Goal: Information Seeking & Learning: Learn about a topic

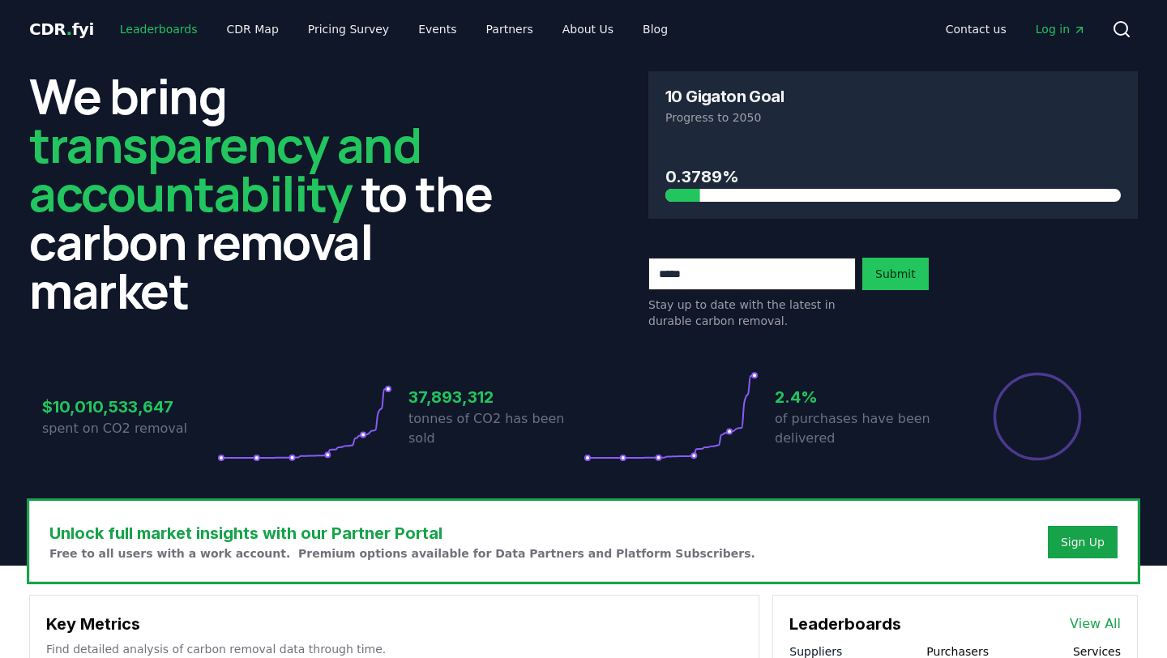
click at [139, 29] on link "Leaderboards" at bounding box center [159, 29] width 104 height 29
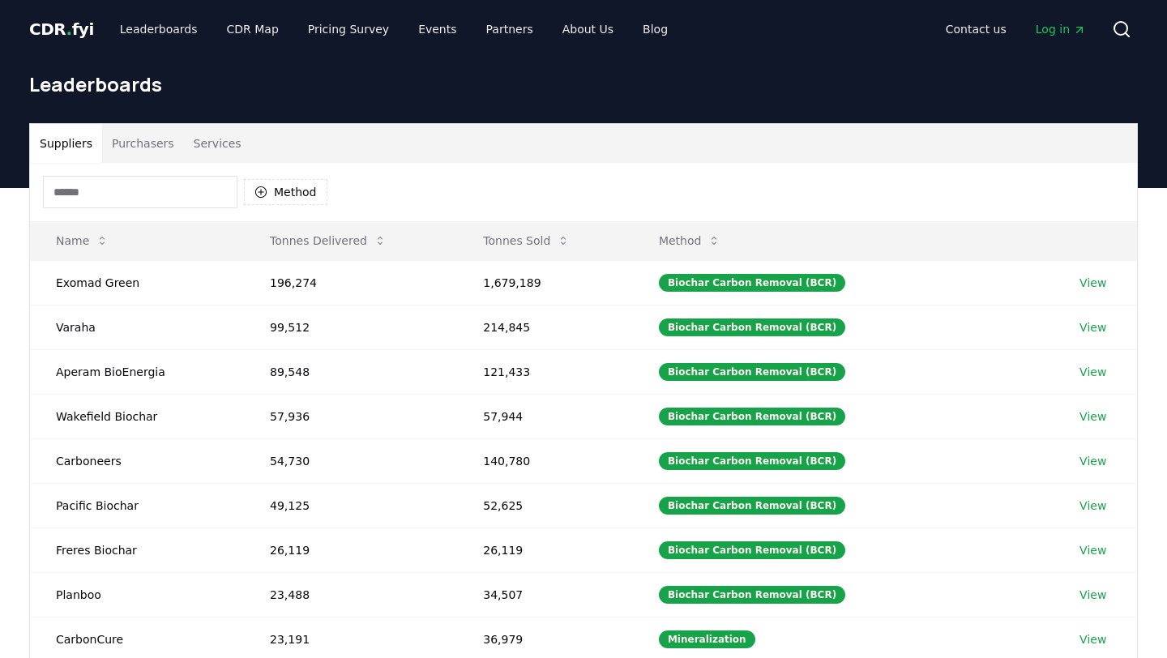
click at [131, 142] on button "Purchasers" at bounding box center [143, 143] width 82 height 39
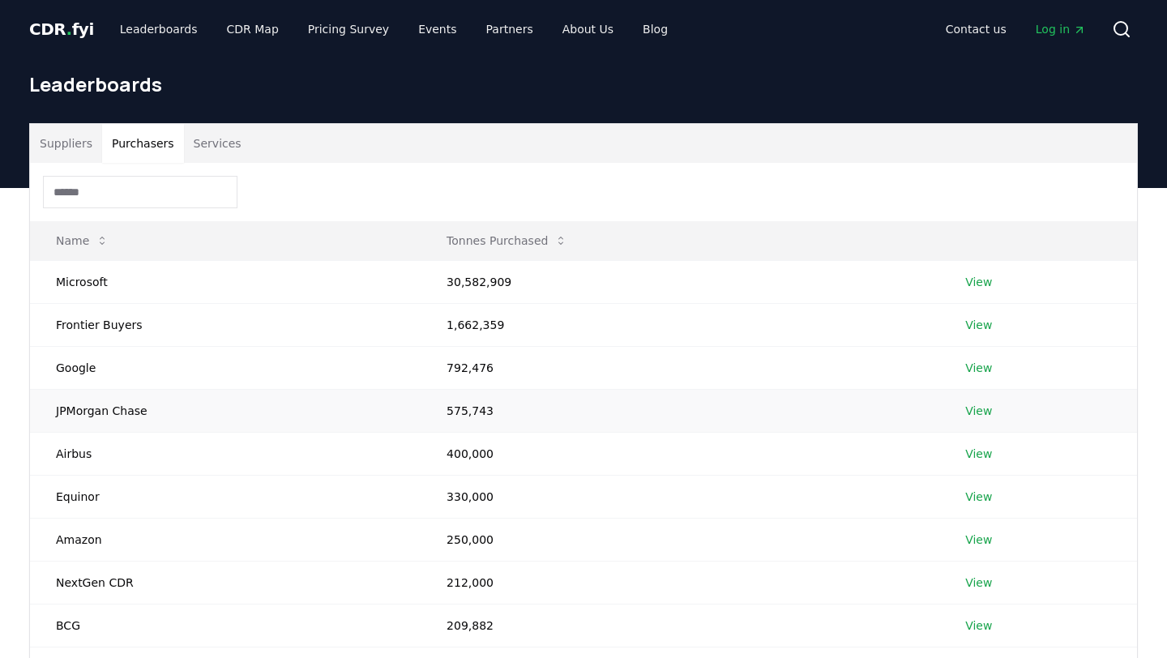
click at [117, 411] on td "JPMorgan Chase" at bounding box center [225, 410] width 391 height 43
click at [982, 411] on link "View" at bounding box center [978, 411] width 27 height 16
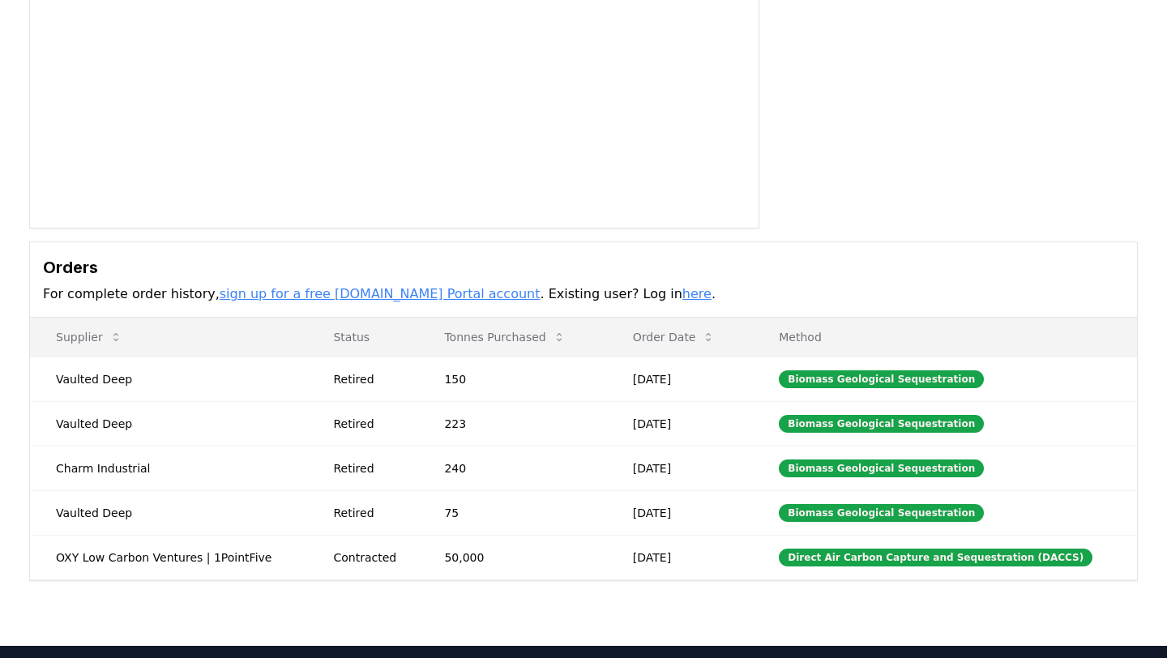
scroll to position [337, 0]
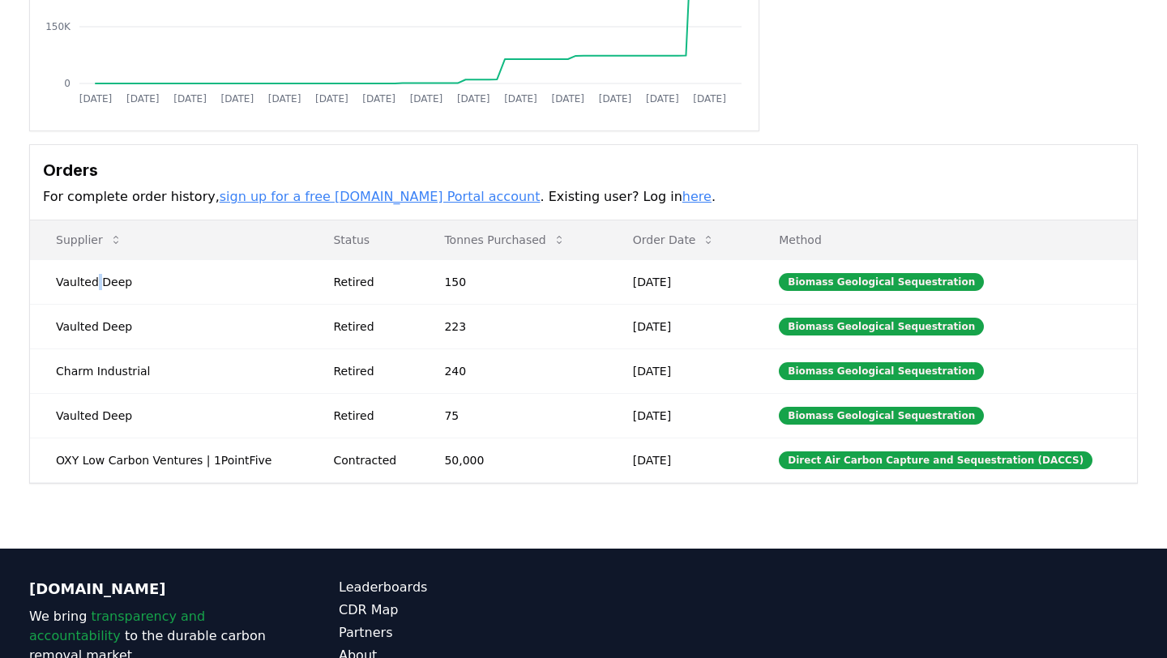
click at [95, 277] on td "Vaulted Deep" at bounding box center [168, 281] width 277 height 45
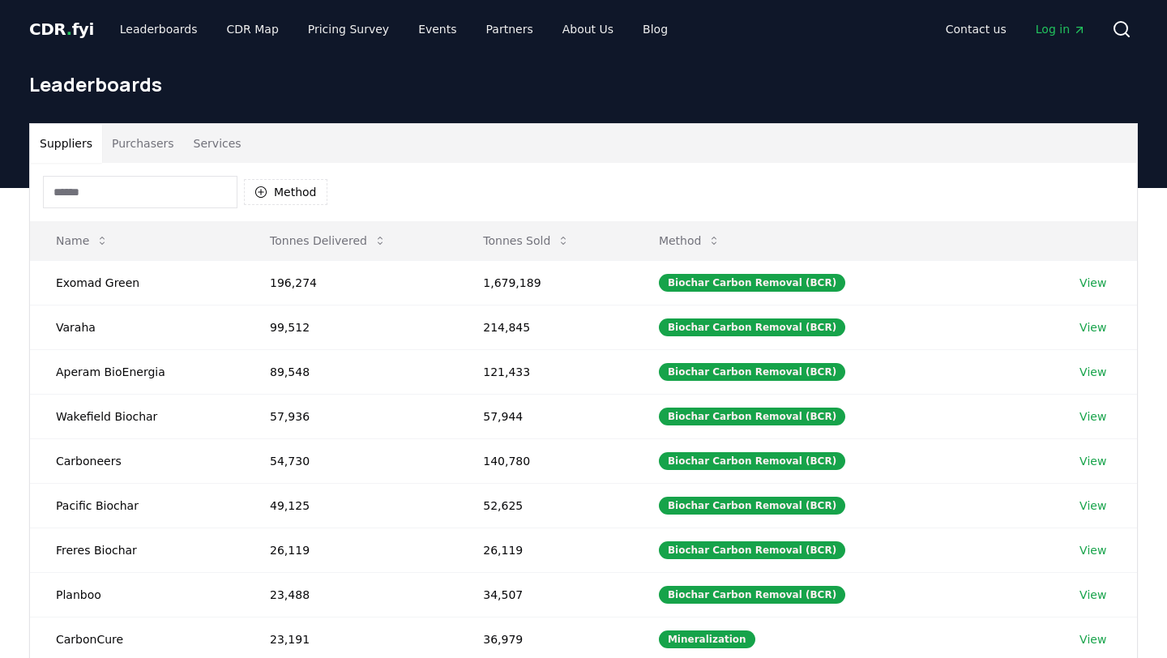
click at [138, 145] on button "Purchasers" at bounding box center [143, 143] width 82 height 39
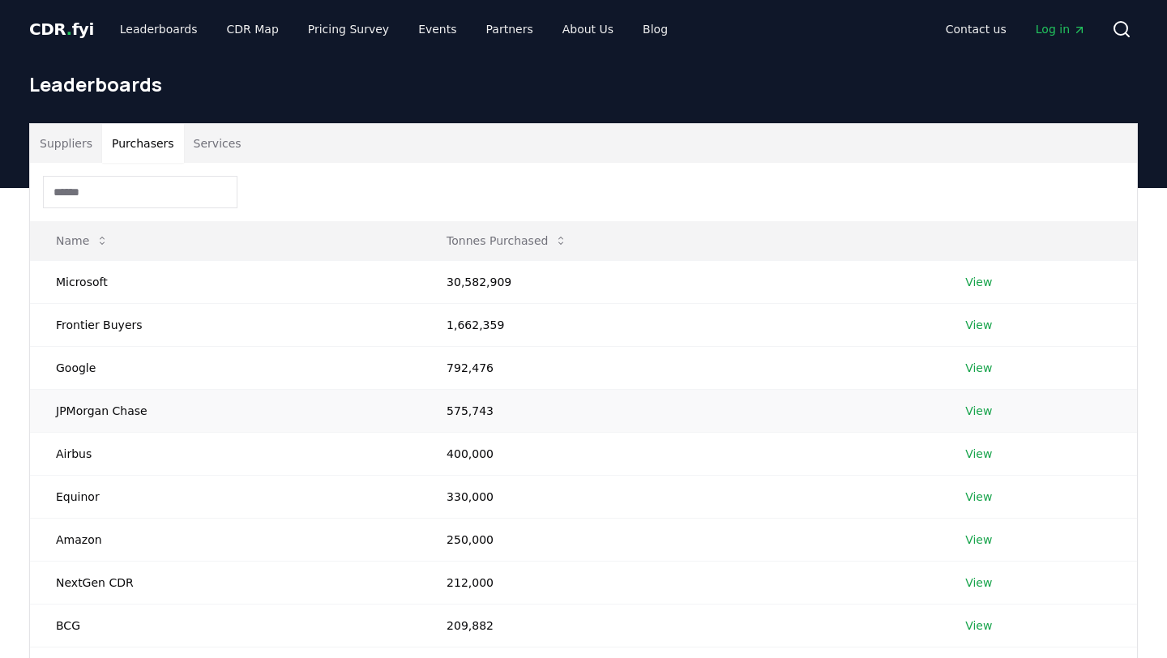
click at [978, 411] on link "View" at bounding box center [978, 411] width 27 height 16
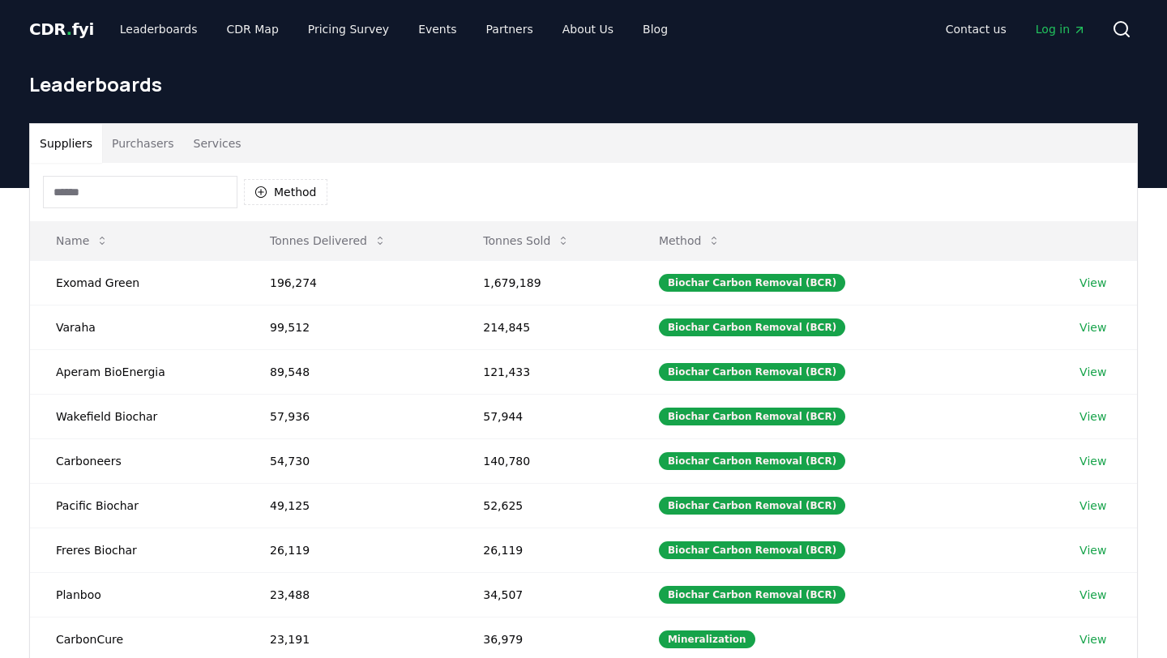
click at [124, 144] on button "Purchasers" at bounding box center [143, 143] width 82 height 39
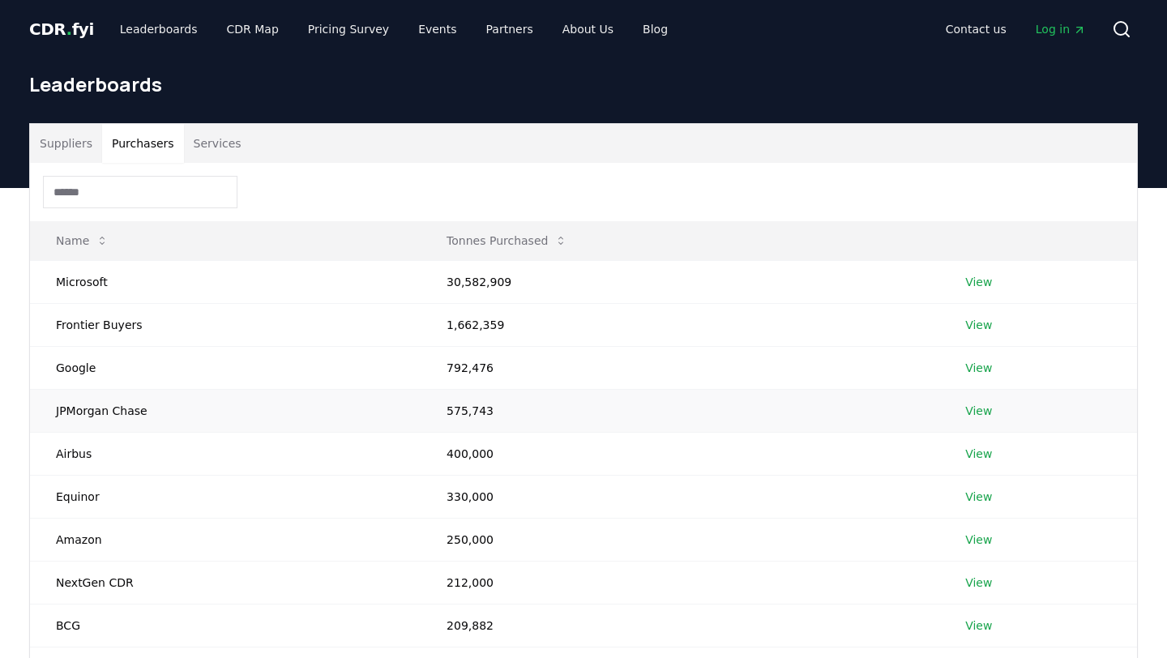
click at [979, 410] on link "View" at bounding box center [978, 411] width 27 height 16
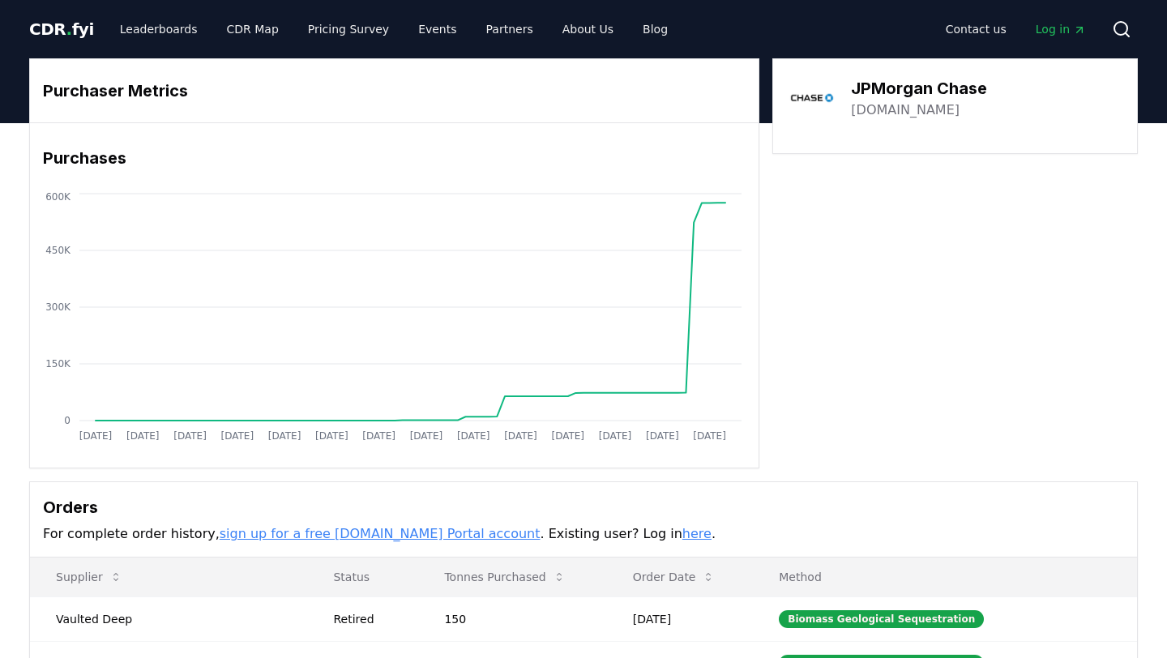
scroll to position [334, 0]
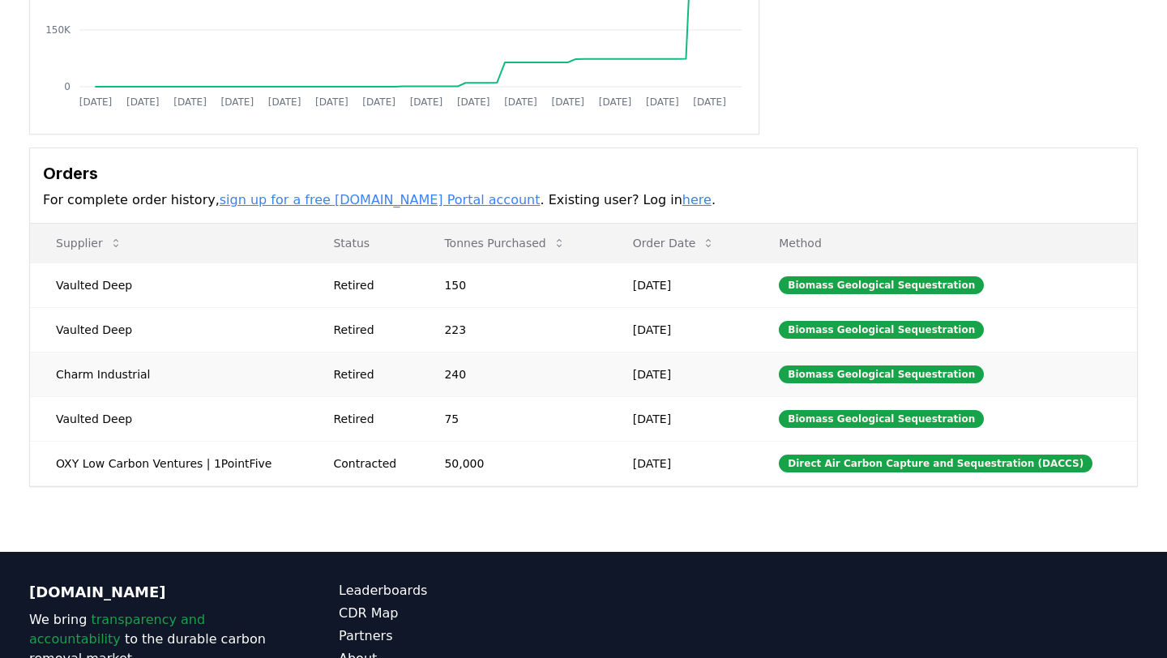
click at [471, 378] on td "240" at bounding box center [512, 374] width 188 height 45
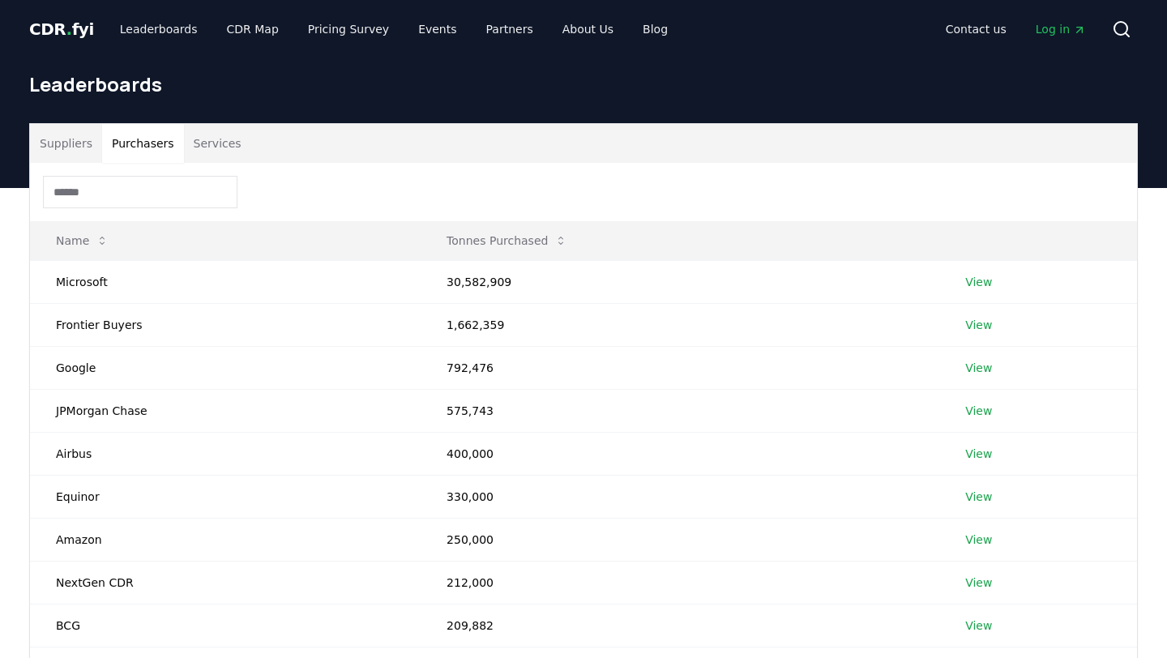
click at [153, 141] on button "Purchasers" at bounding box center [143, 143] width 82 height 39
click at [975, 411] on link "View" at bounding box center [978, 411] width 27 height 16
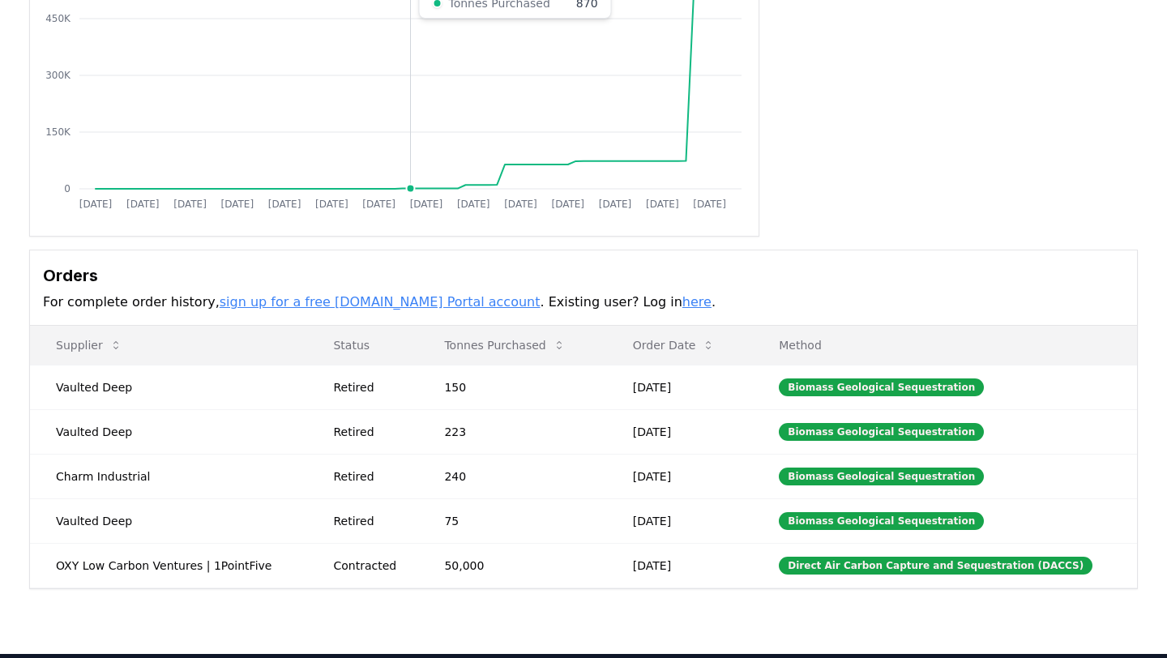
scroll to position [234, 0]
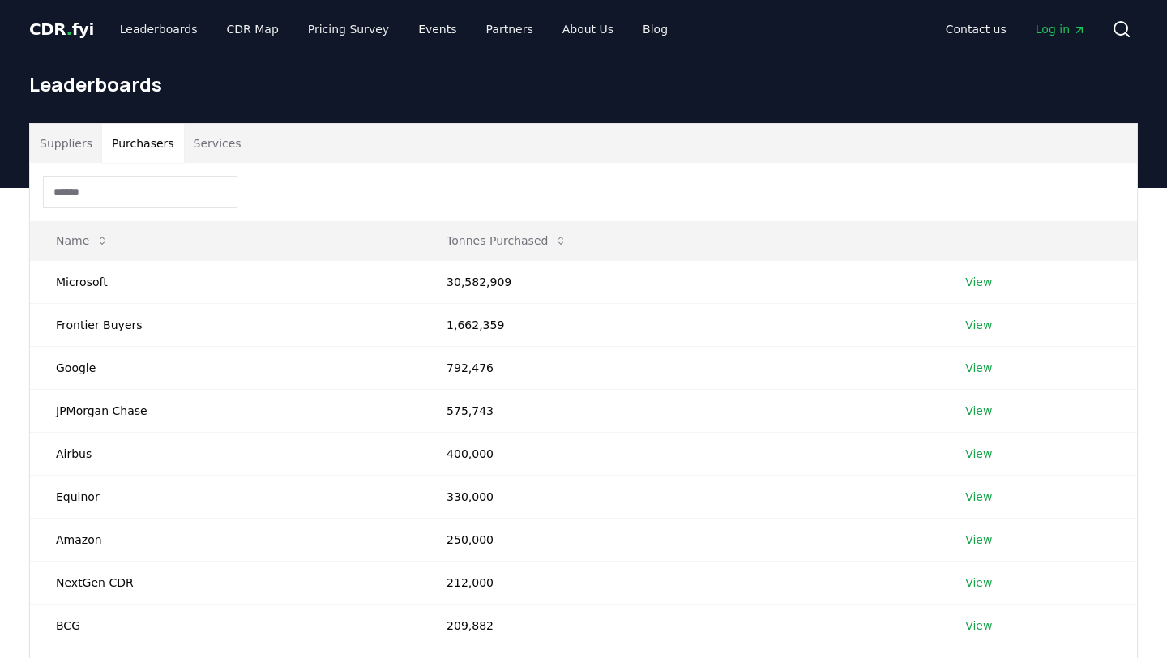
click at [163, 155] on button "Purchasers" at bounding box center [143, 143] width 82 height 39
click at [978, 279] on link "View" at bounding box center [978, 282] width 27 height 16
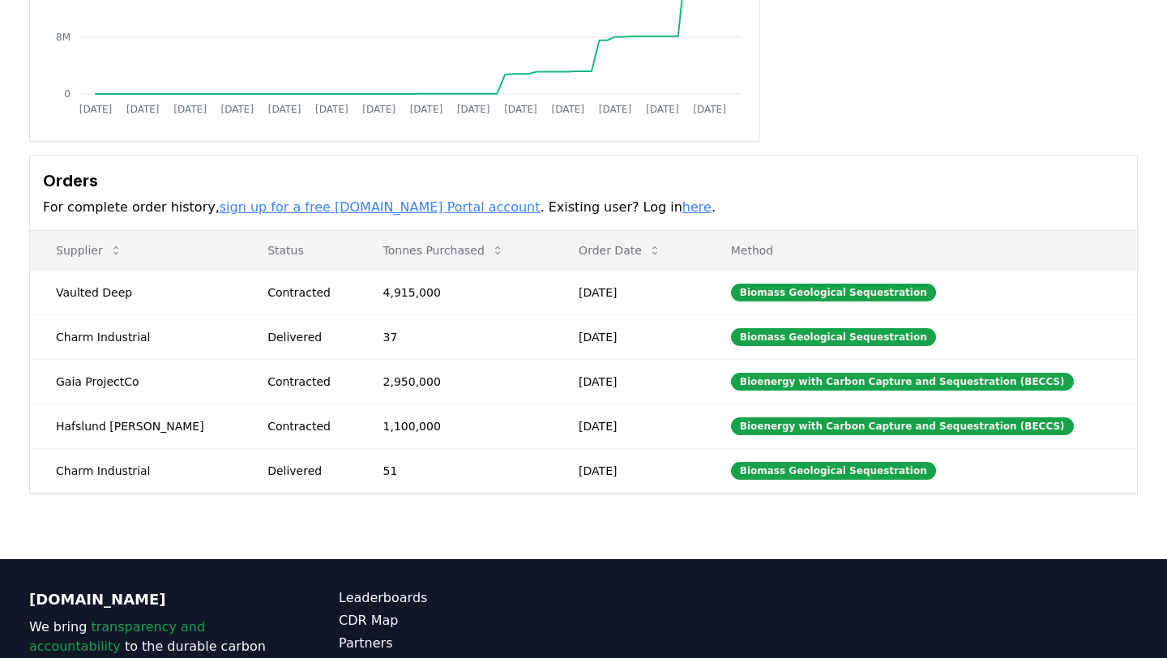
scroll to position [327, 0]
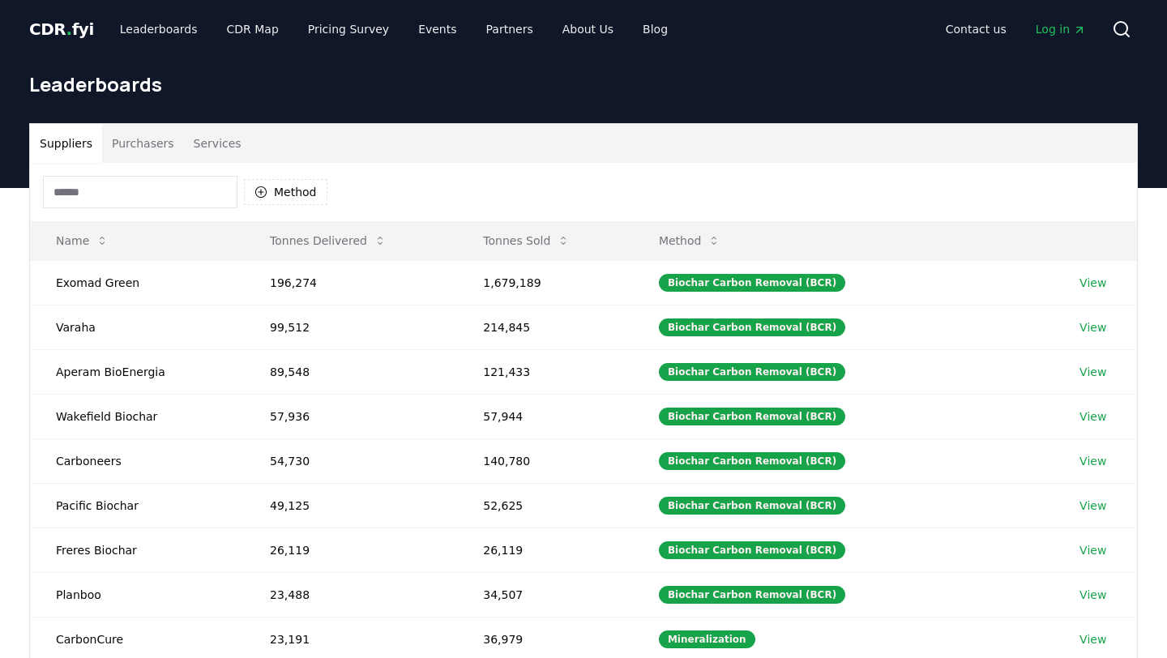
click at [154, 151] on button "Purchasers" at bounding box center [143, 143] width 82 height 39
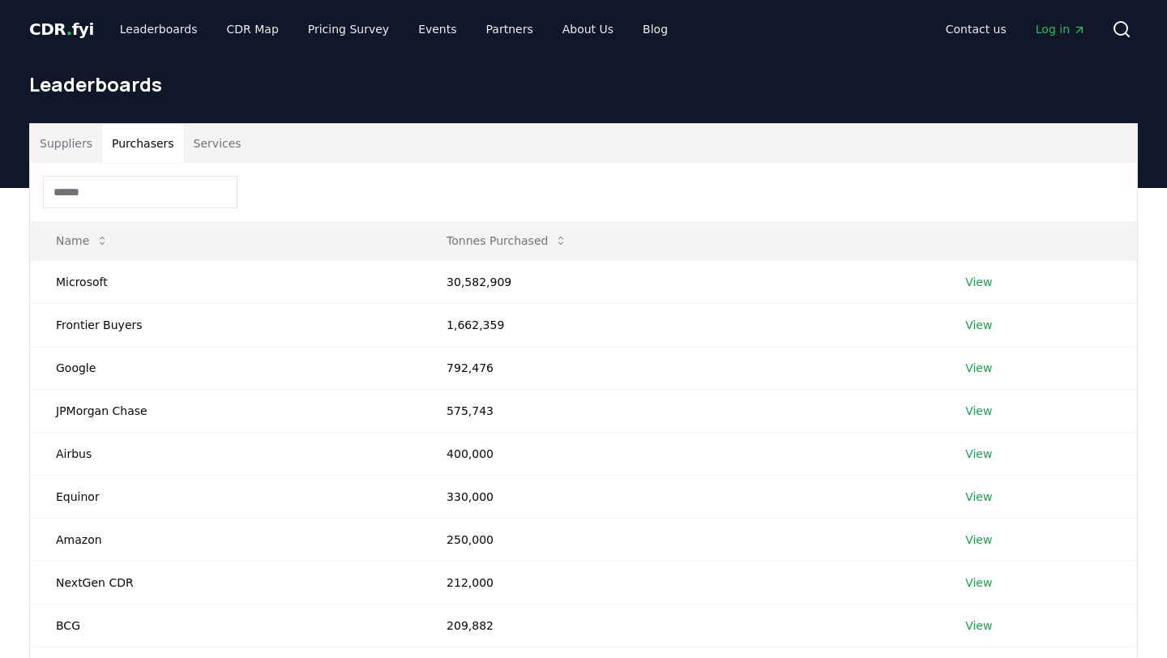
click at [142, 191] on input at bounding box center [140, 192] width 195 height 32
type input "*"
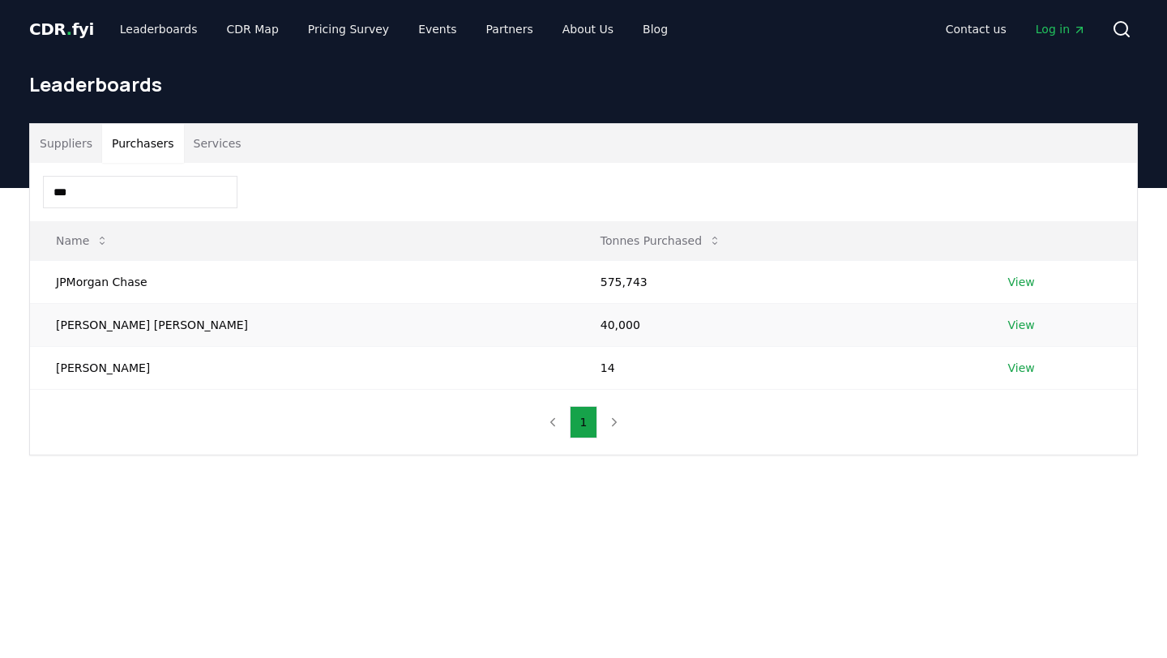
type input "***"
click at [1008, 327] on link "View" at bounding box center [1021, 325] width 27 height 16
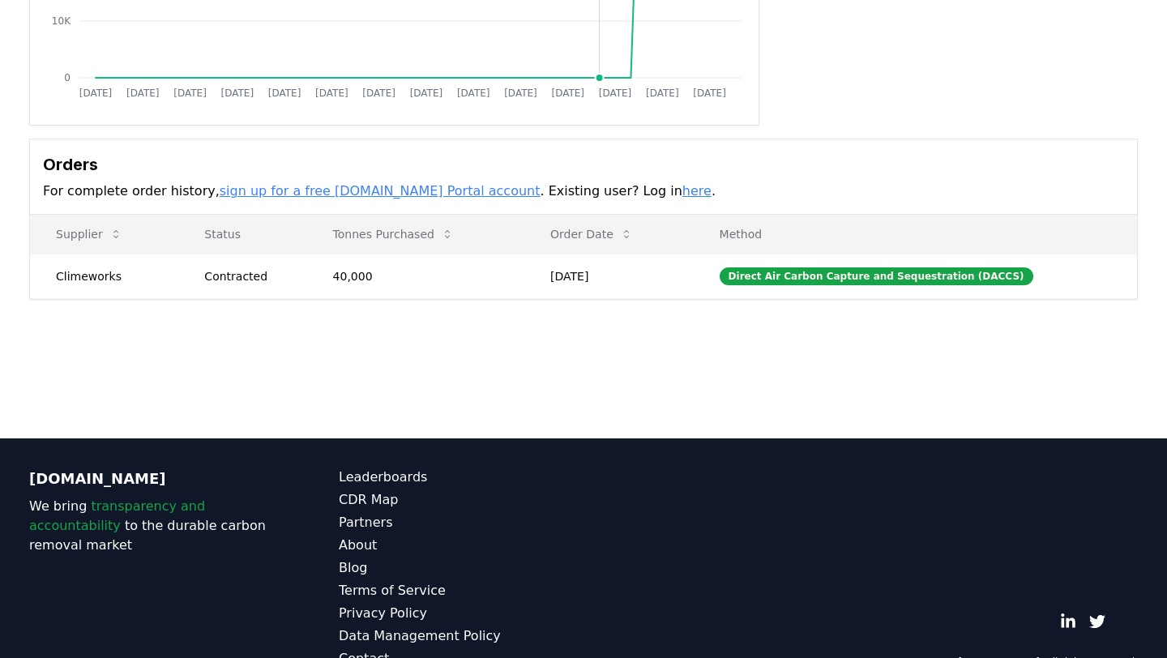
scroll to position [344, 0]
